Goal: Communication & Community: Participate in discussion

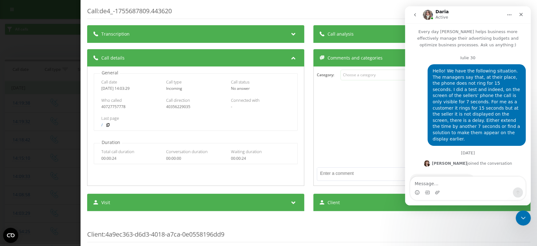
scroll to position [7187, 0]
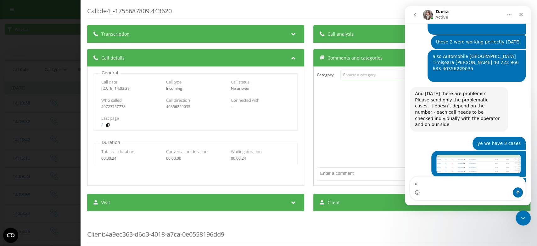
type textarea "ok"
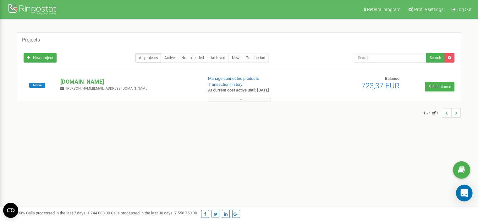
click at [466, 194] on icon "Open Intercom Messenger" at bounding box center [464, 193] width 7 height 8
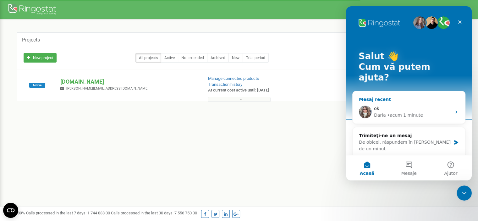
click at [379, 112] on div "Daria" at bounding box center [380, 115] width 12 height 7
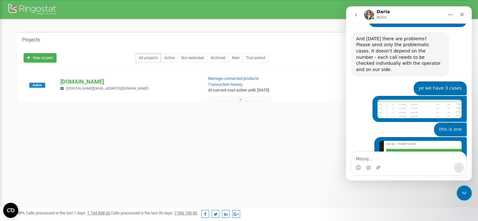
scroll to position [6979, 0]
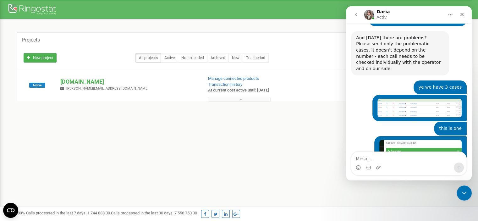
type textarea "as I said, [DATE] the other 2 worked, only [PERSON_NAME]'s one did not work at …"
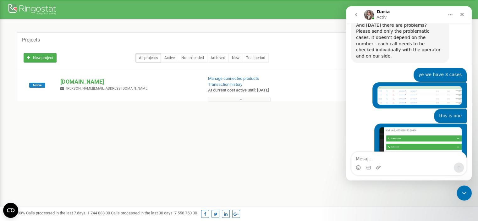
scroll to position [7005, 0]
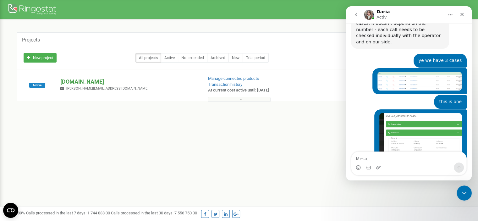
click at [69, 82] on p "[DOMAIN_NAME]" at bounding box center [128, 82] width 137 height 8
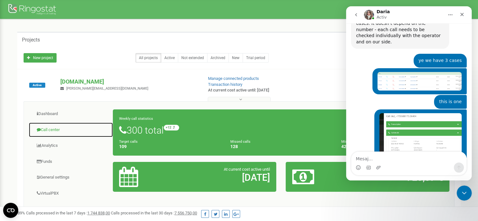
click at [53, 128] on link "Call center" at bounding box center [71, 129] width 85 height 15
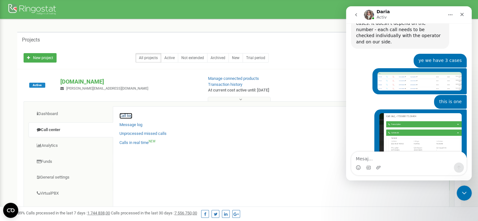
click at [126, 114] on link "Call log" at bounding box center [126, 116] width 13 height 6
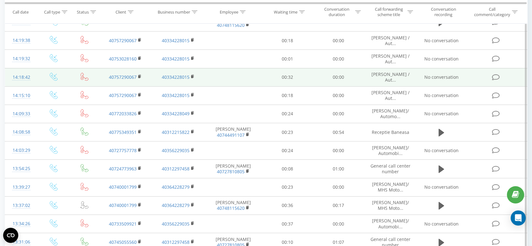
scroll to position [14, 0]
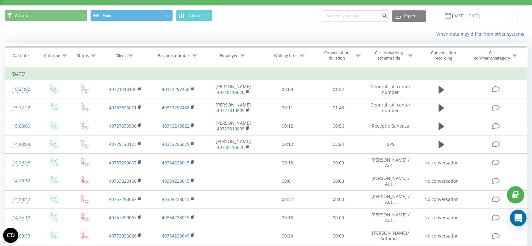
click at [515, 219] on icon "Open Intercom Messenger" at bounding box center [518, 218] width 8 height 8
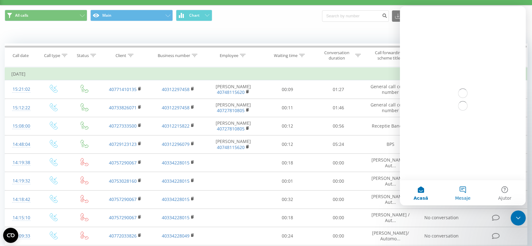
scroll to position [0, 0]
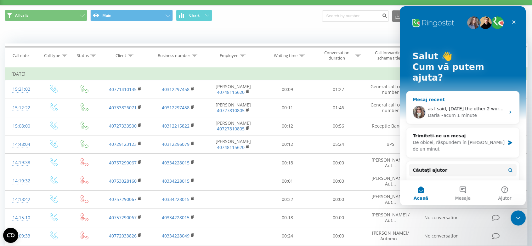
click at [465, 105] on div "as I said, [DATE] the other 2 worked, only [PERSON_NAME]'s one did not work at …" at bounding box center [465, 108] width 77 height 7
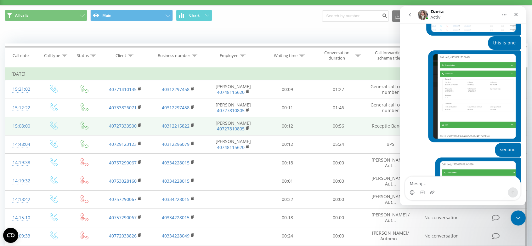
scroll to position [7059, 0]
